Goal: Find specific page/section: Find specific page/section

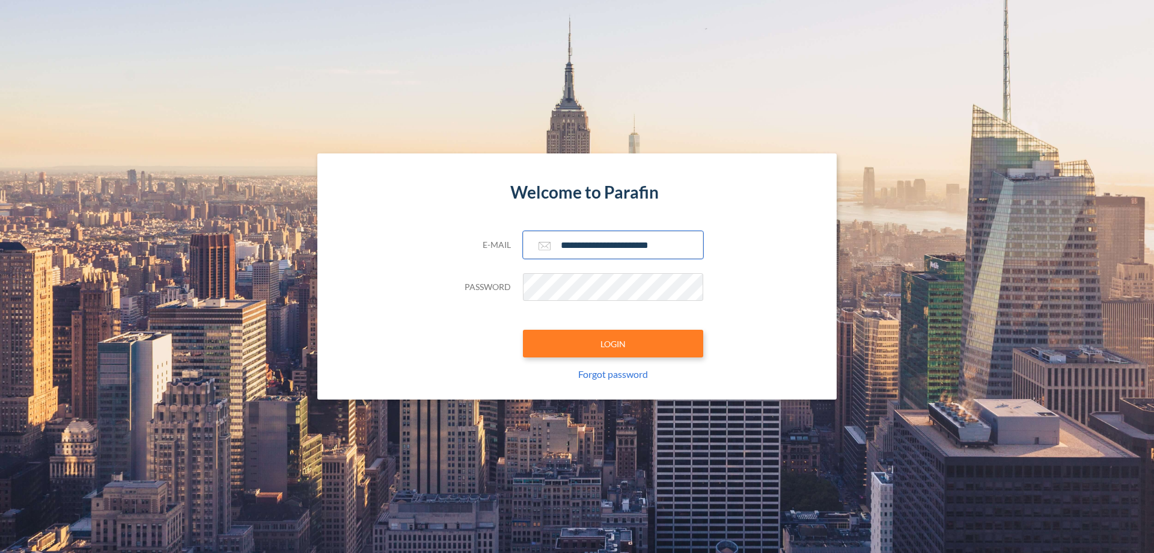
type input "**********"
click at [613, 343] on button "LOGIN" at bounding box center [613, 343] width 180 height 28
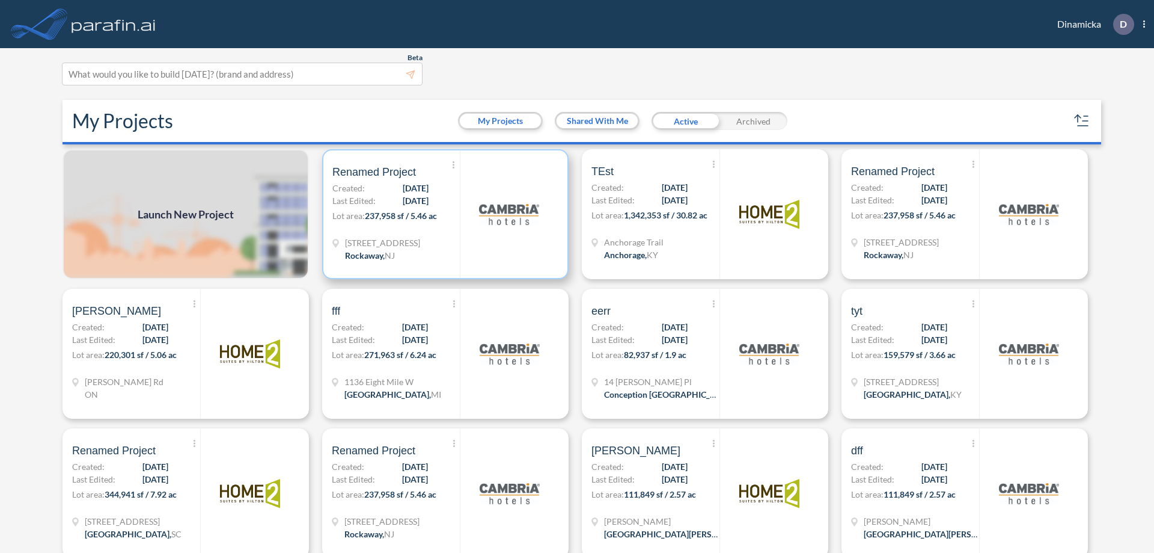
scroll to position [3, 0]
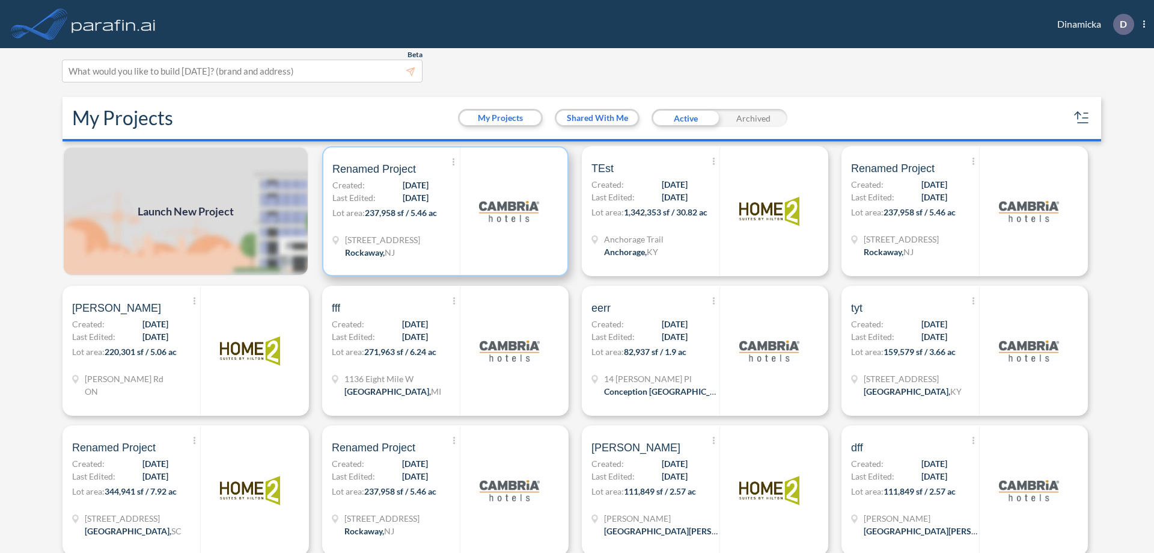
click at [443, 211] on p "Lot area: 237,958 sf / 5.46 ac" at bounding box center [395, 214] width 127 height 17
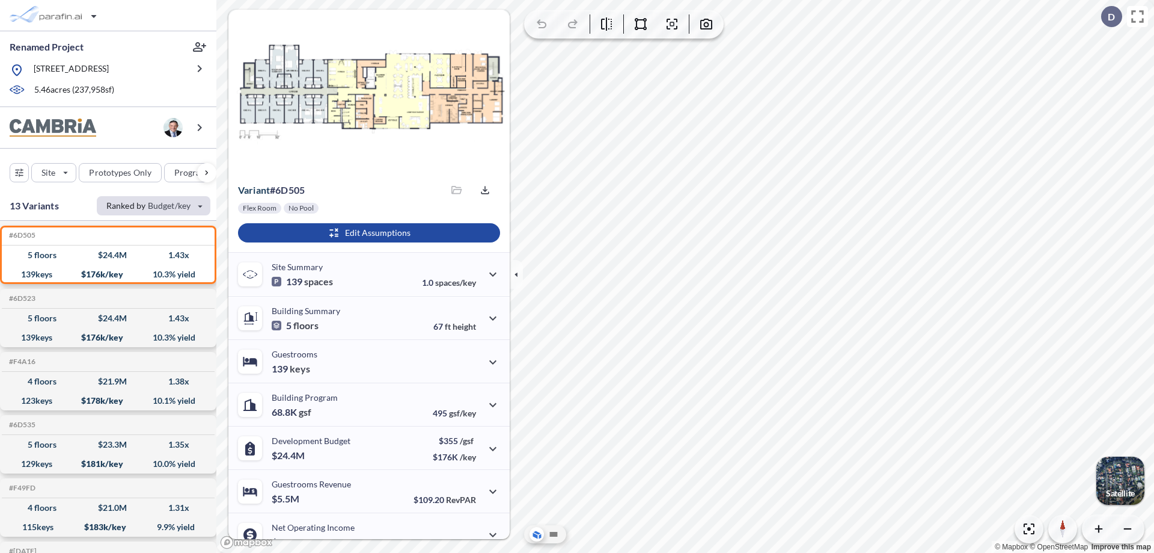
click at [153, 205] on div "button" at bounding box center [154, 205] width 114 height 19
click at [133, 230] on button "Yield" at bounding box center [133, 230] width 69 height 19
